Goal: Transaction & Acquisition: Purchase product/service

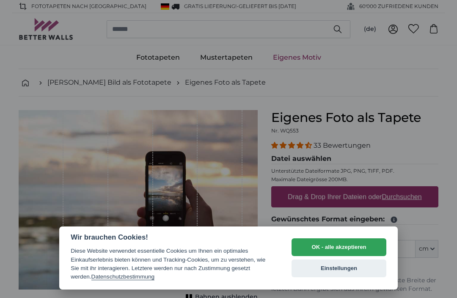
click at [337, 248] on button "OK - alle akzeptieren" at bounding box center [338, 247] width 95 height 18
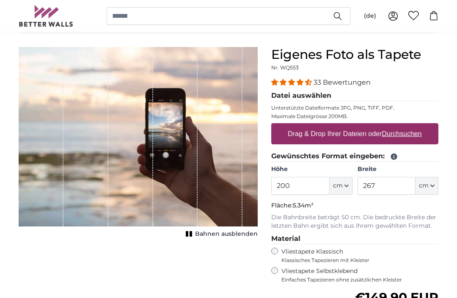
scroll to position [63, 0]
click at [419, 186] on span "cm" at bounding box center [424, 186] width 10 height 8
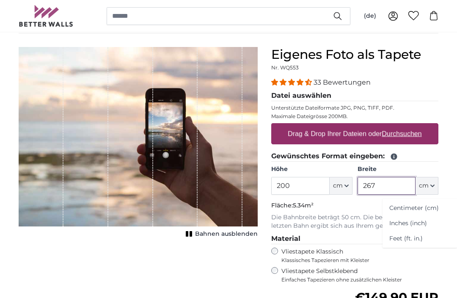
click at [383, 185] on input "267" at bounding box center [386, 186] width 58 height 18
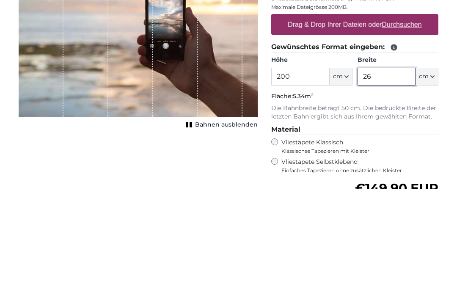
type input "2"
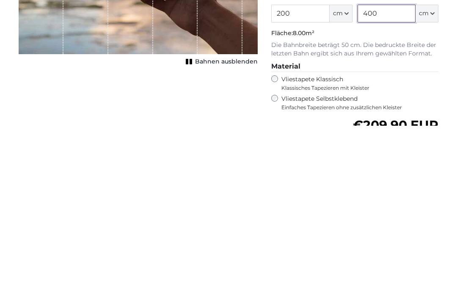
scroll to position [68, 0]
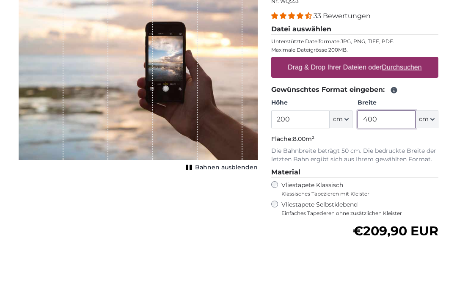
type input "400"
click at [437, 99] on p "Unterstützte Dateiformate JPG, PNG, TIFF, PDF." at bounding box center [354, 102] width 167 height 7
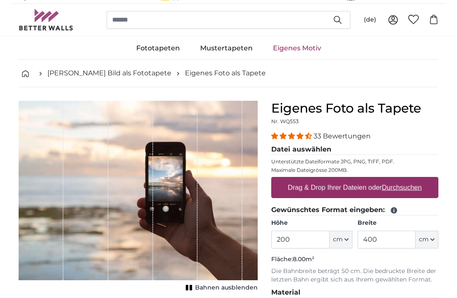
scroll to position [9, 0]
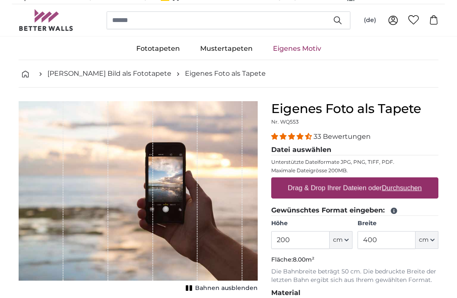
click at [197, 77] on link "Eigenes Foto als Tapete" at bounding box center [225, 73] width 81 height 10
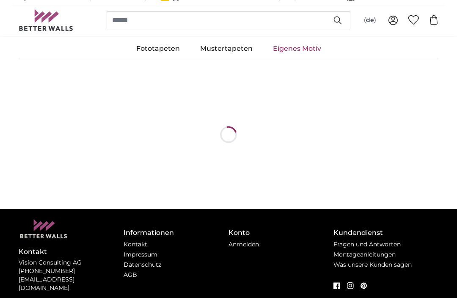
scroll to position [0, 0]
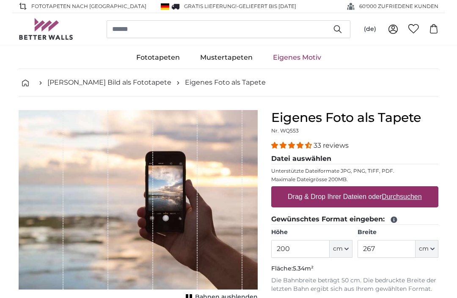
click at [336, 196] on label "Drag & Drop Ihrer Dateien oder Durchsuchen" at bounding box center [354, 196] width 141 height 17
click at [336, 189] on input "Drag & Drop Ihrer Dateien oder Durchsuchen" at bounding box center [354, 187] width 167 height 3
type input "**********"
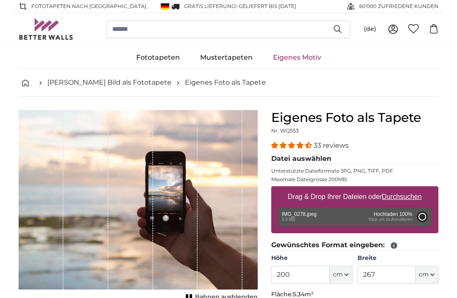
type input "179"
type input "544.2"
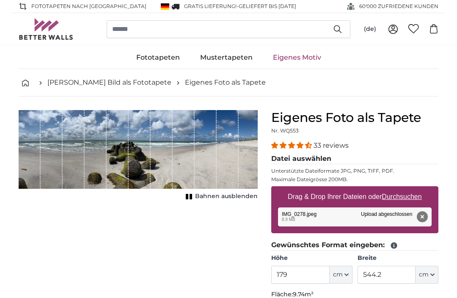
click at [339, 276] on span "cm" at bounding box center [338, 274] width 10 height 8
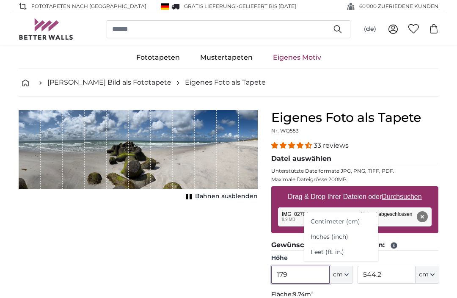
click at [309, 276] on input "179" at bounding box center [300, 274] width 58 height 18
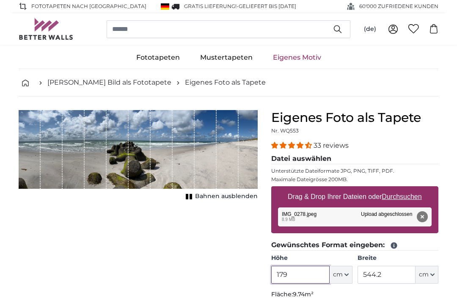
scroll to position [39, 0]
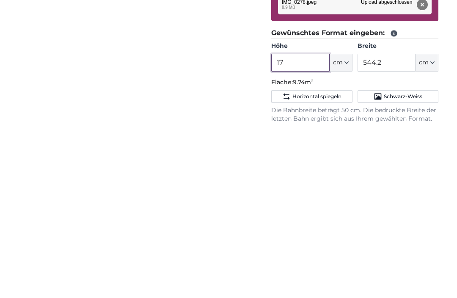
type input "1"
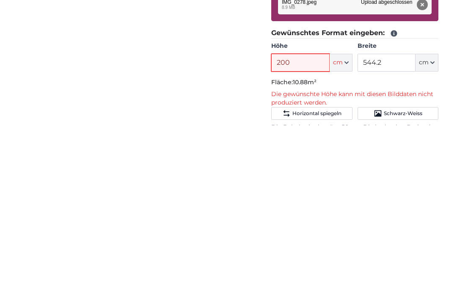
type input "200"
click at [392, 227] on input "544.2" at bounding box center [386, 236] width 58 height 18
type input "5"
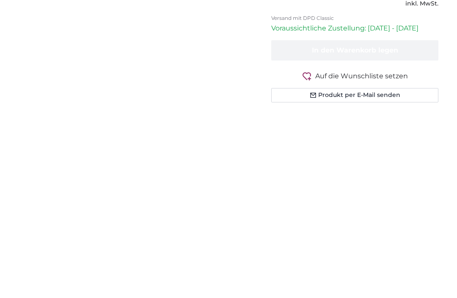
scroll to position [258, 0]
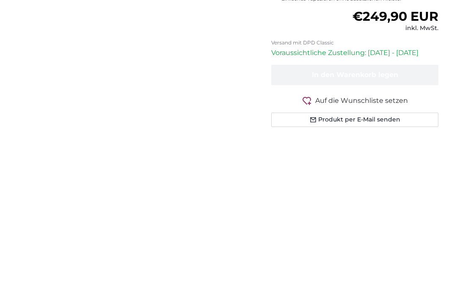
type input "400"
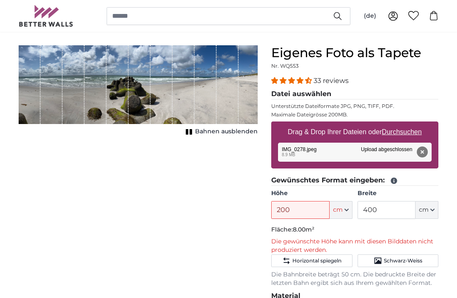
scroll to position [68, 0]
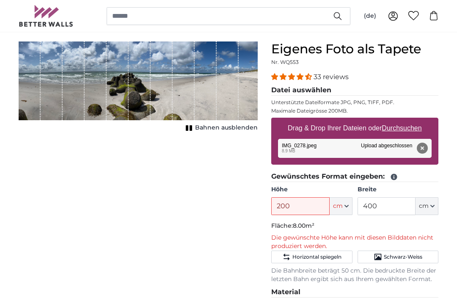
click at [308, 257] on span "Horizontal spiegeln" at bounding box center [316, 256] width 49 height 7
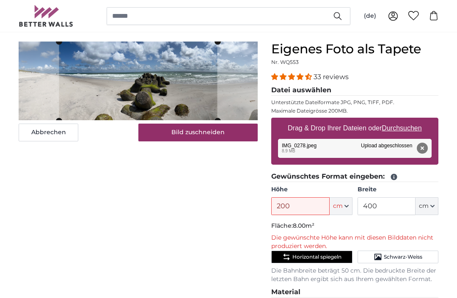
click at [205, 131] on button "Bild zuschneiden" at bounding box center [198, 132] width 120 height 18
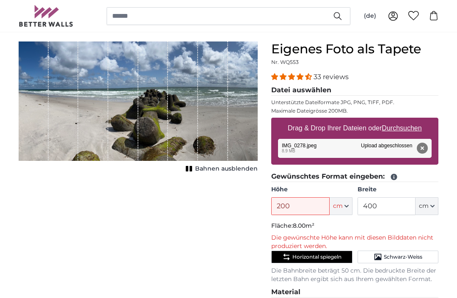
click at [257, 140] on div "1 of 1" at bounding box center [138, 101] width 239 height 120
click at [235, 131] on div "1 of 1" at bounding box center [138, 101] width 239 height 120
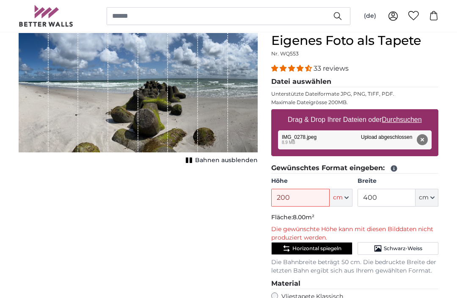
scroll to position [77, 0]
click at [314, 246] on span "Horizontal spiegeln" at bounding box center [316, 248] width 49 height 7
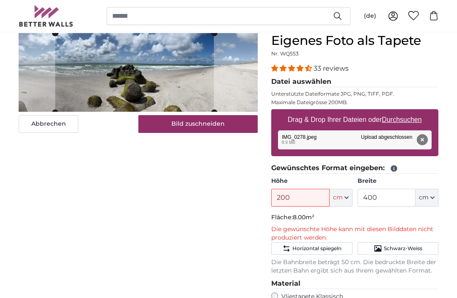
click at [195, 124] on button "Bild zuschneiden" at bounding box center [198, 124] width 120 height 18
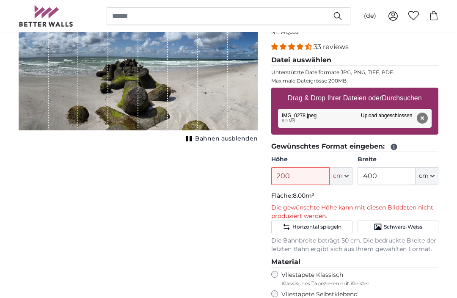
scroll to position [99, 0]
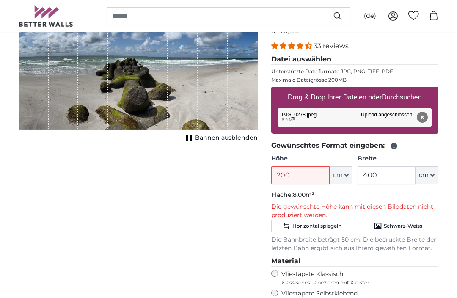
click at [392, 227] on span "Schwarz-Weiss" at bounding box center [402, 225] width 38 height 7
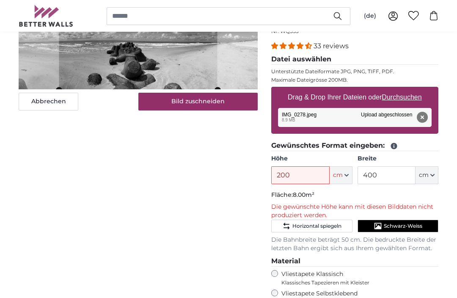
click at [306, 225] on span "Horizontal spiegeln" at bounding box center [316, 225] width 49 height 7
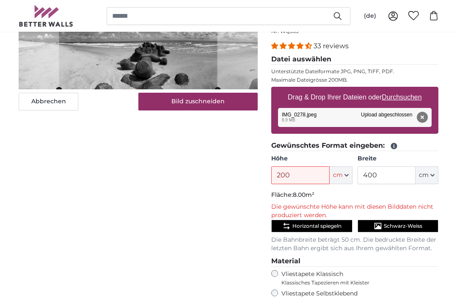
click at [393, 225] on span "Schwarz-Weiss" at bounding box center [402, 225] width 38 height 7
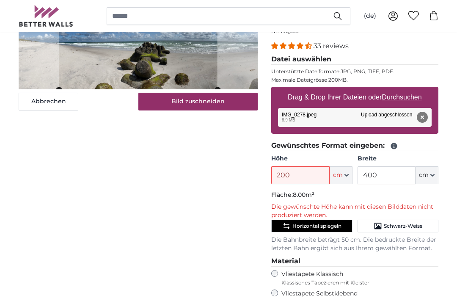
click at [195, 105] on button "Bild zuschneiden" at bounding box center [198, 102] width 120 height 18
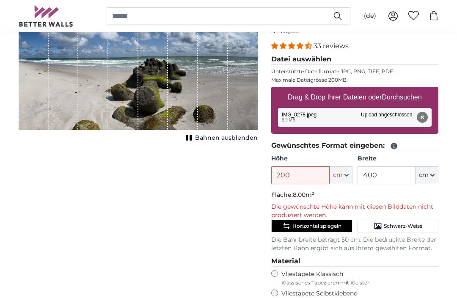
click at [312, 228] on button "Horizontal spiegeln" at bounding box center [311, 225] width 81 height 13
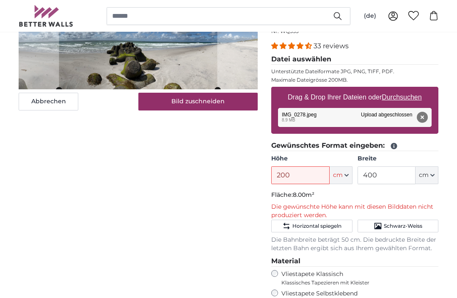
click at [314, 228] on button "Horizontal spiegeln" at bounding box center [311, 225] width 81 height 13
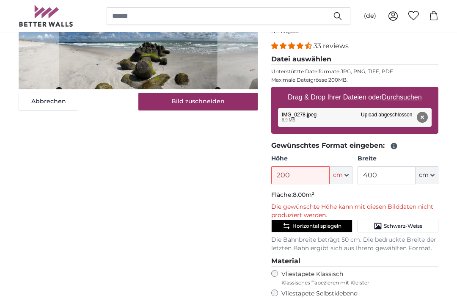
scroll to position [128, 0]
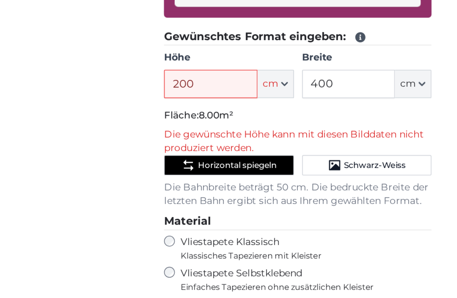
click at [292, 194] on span "Horizontal spiegeln" at bounding box center [316, 197] width 49 height 7
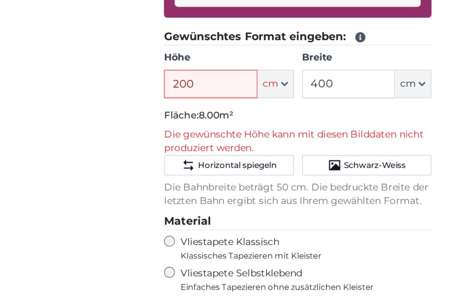
click at [292, 194] on span "Horizontal spiegeln" at bounding box center [316, 197] width 49 height 7
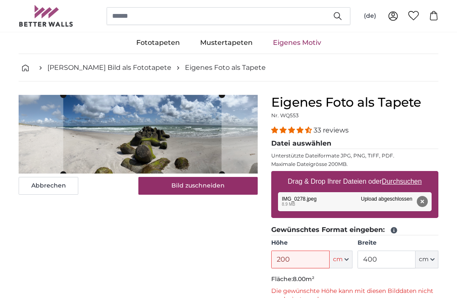
scroll to position [15, 0]
click at [393, 254] on input "400" at bounding box center [386, 259] width 58 height 18
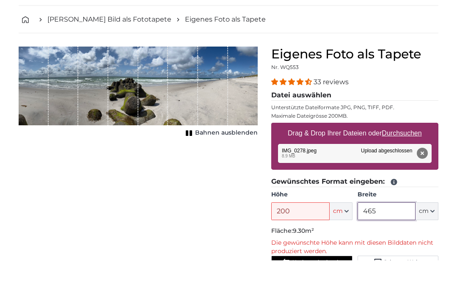
type input "465"
click at [437, 128] on legend "Datei auswählen" at bounding box center [354, 133] width 167 height 11
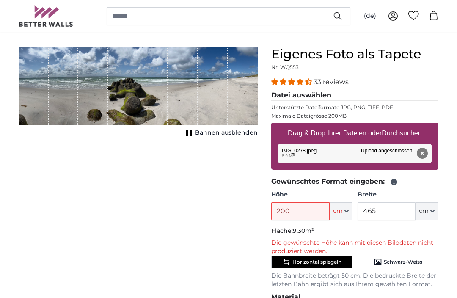
click at [315, 265] on button "Horizontal spiegeln" at bounding box center [311, 261] width 81 height 13
click at [314, 259] on span "Horizontal spiegeln" at bounding box center [316, 261] width 49 height 7
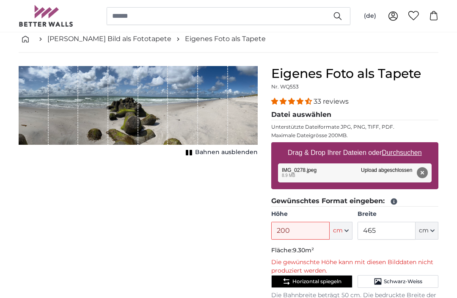
scroll to position [16, 0]
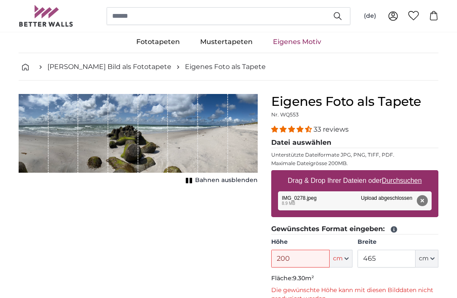
click at [229, 182] on span "Bahnen ausblenden" at bounding box center [226, 180] width 63 height 8
click at [228, 177] on span "Bahnen einblenden" at bounding box center [226, 180] width 62 height 8
click at [293, 260] on input "200" at bounding box center [300, 258] width 58 height 18
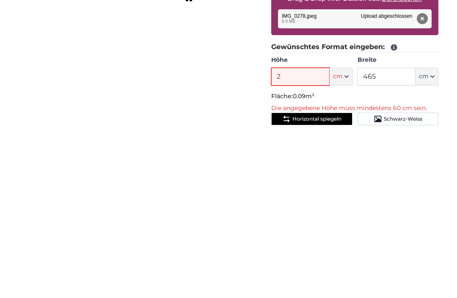
click at [299, 240] on input "2" at bounding box center [300, 249] width 58 height 18
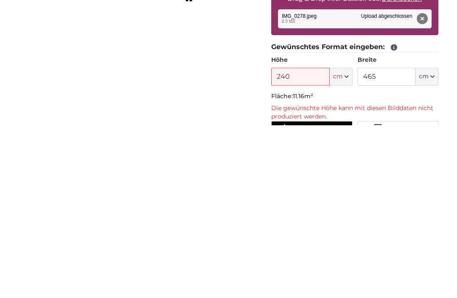
click at [313, 296] on span "Horizontal spiegeln" at bounding box center [316, 299] width 49 height 7
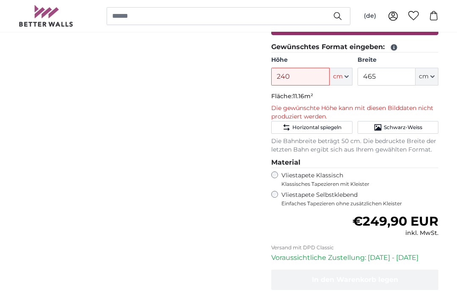
click at [317, 128] on span "Horizontal spiegeln" at bounding box center [316, 127] width 49 height 7
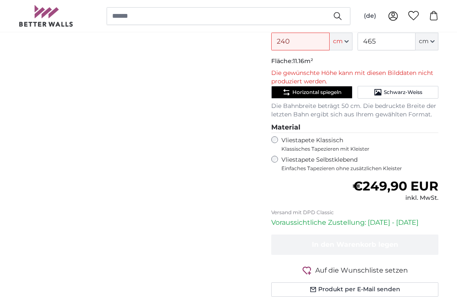
scroll to position [233, 0]
click at [340, 222] on p "Voraussichtliche Zustellung: [DATE] - [DATE]" at bounding box center [354, 222] width 167 height 10
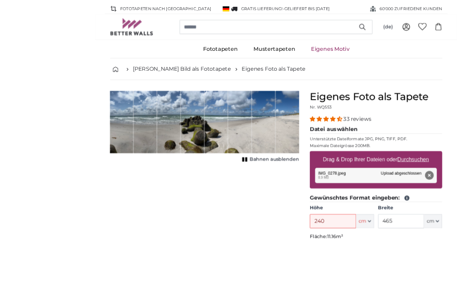
scroll to position [68, 0]
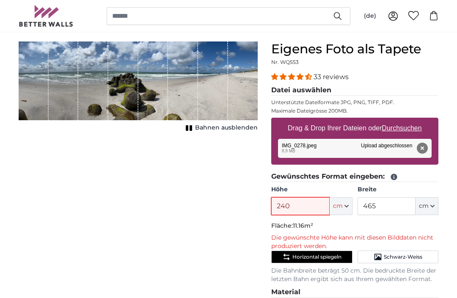
click at [314, 205] on input "240" at bounding box center [300, 206] width 58 height 18
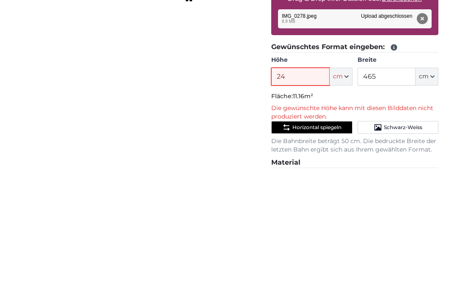
type input "2"
type input "1"
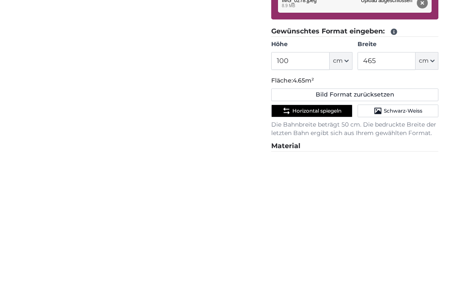
click at [356, 234] on button "Bild Format zurücksetzen" at bounding box center [354, 240] width 167 height 13
type input "179"
type input "544.2"
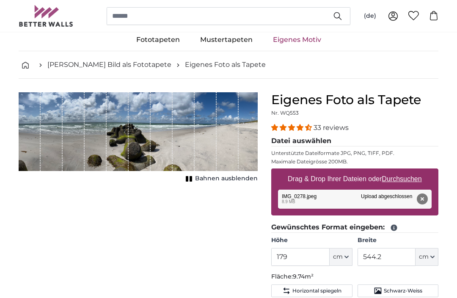
scroll to position [18, 0]
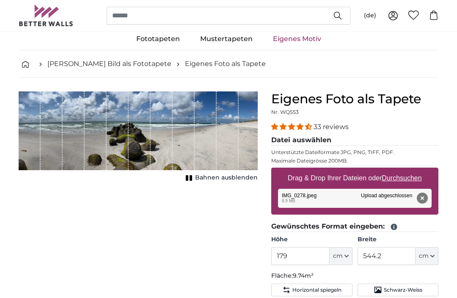
click at [220, 179] on span "Bahnen ausblenden" at bounding box center [226, 178] width 63 height 8
click at [219, 177] on span "Bahnen einblenden" at bounding box center [226, 177] width 62 height 8
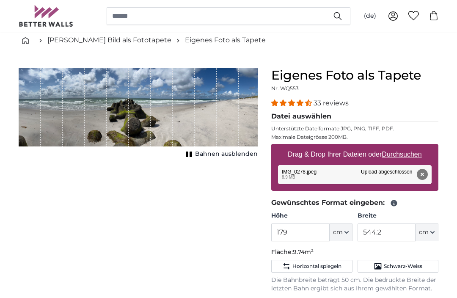
scroll to position [41, 0]
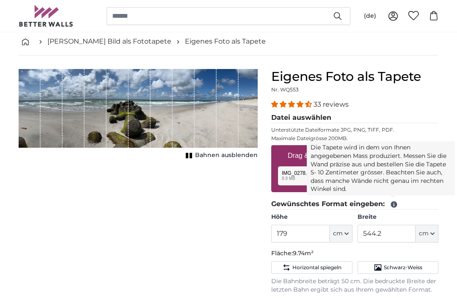
click at [389, 204] on span at bounding box center [393, 204] width 10 height 8
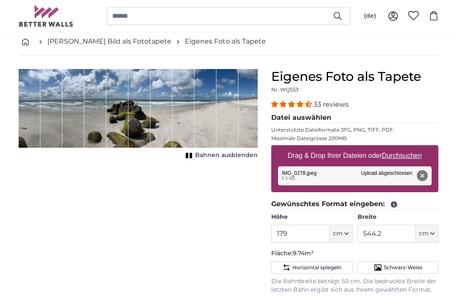
click at [400, 203] on legend "Gewünschtes Format eingeben:" at bounding box center [354, 204] width 167 height 11
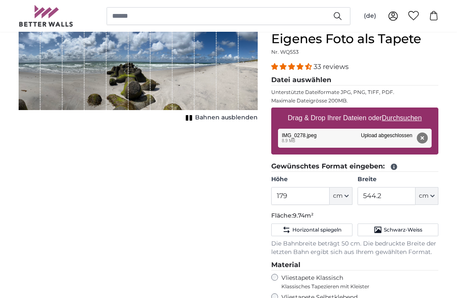
scroll to position [79, 0]
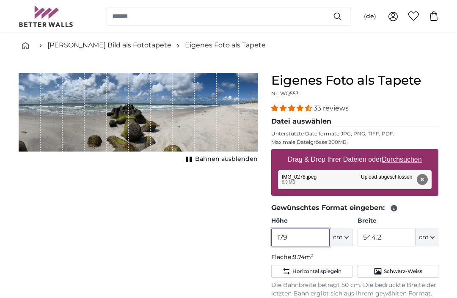
click at [301, 238] on input "179" at bounding box center [300, 237] width 58 height 18
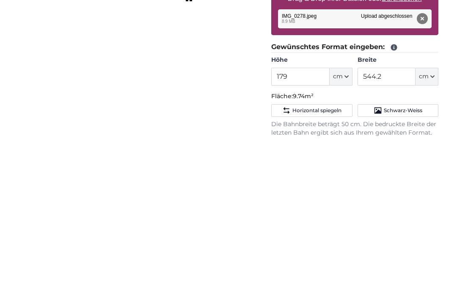
click at [340, 233] on span "cm" at bounding box center [338, 237] width 10 height 8
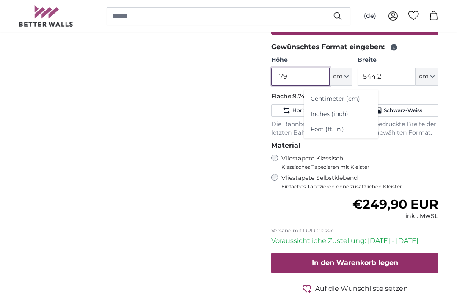
click at [307, 79] on input "179" at bounding box center [300, 77] width 58 height 18
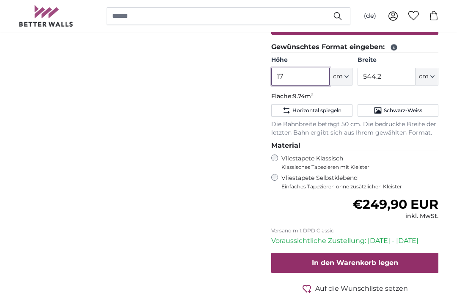
type input "1"
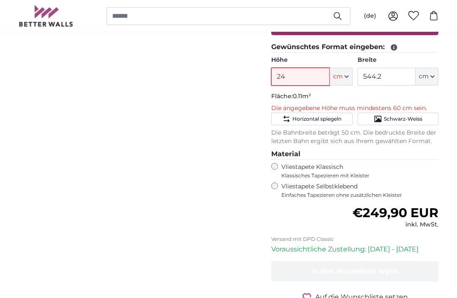
type input "245"
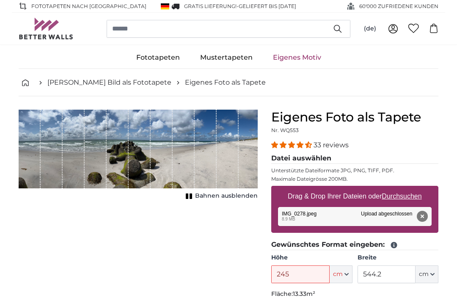
scroll to position [0, 0]
